Goal: Task Accomplishment & Management: Use online tool/utility

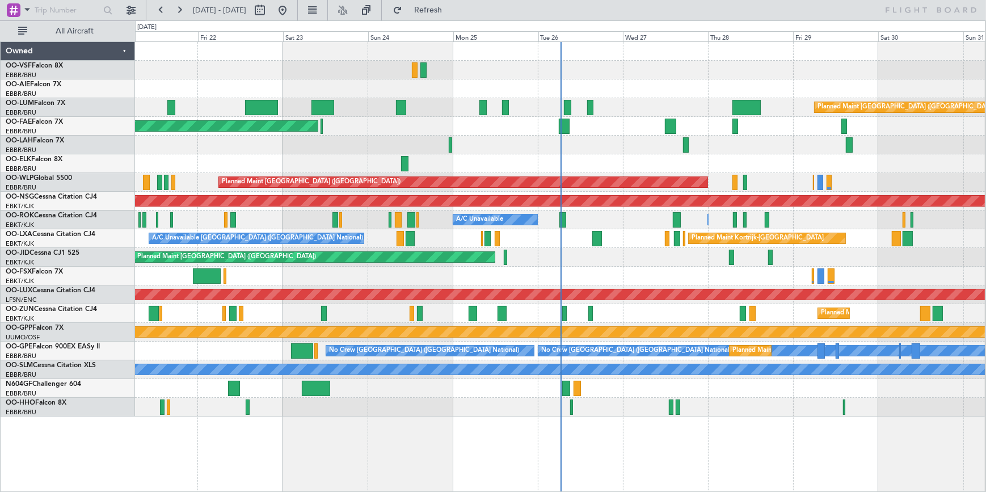
click at [87, 445] on div "Owned OO-VSF Falcon 8X EBBR/BRU [GEOGRAPHIC_DATA] ([GEOGRAPHIC_DATA]) OO-AIE Fa…" at bounding box center [68, 266] width 134 height 450
